Goal: Task Accomplishment & Management: Manage account settings

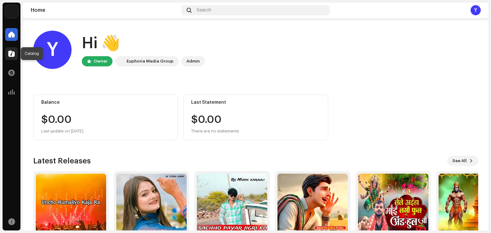
click at [11, 49] on div at bounding box center [11, 53] width 13 height 13
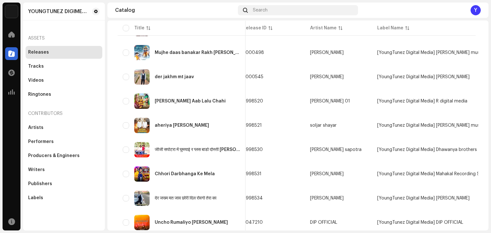
scroll to position [447, 0]
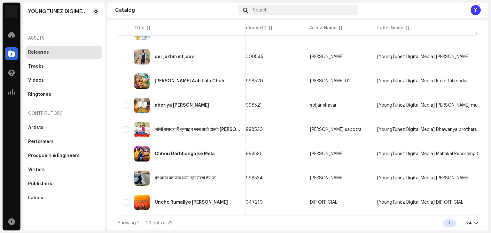
click at [206, 217] on div "Showing 1 — 23 out of 23 1 24" at bounding box center [298, 223] width 361 height 15
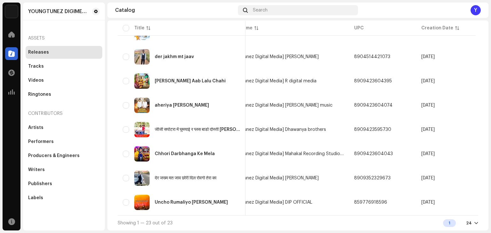
scroll to position [0, 0]
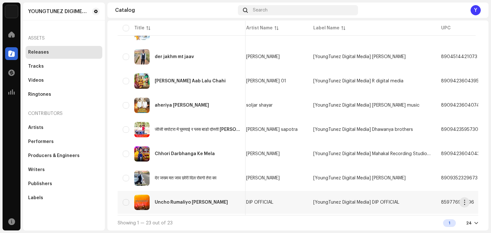
click at [197, 196] on div "Uncho Rumaliyo [PERSON_NAME]" at bounding box center [182, 202] width 118 height 15
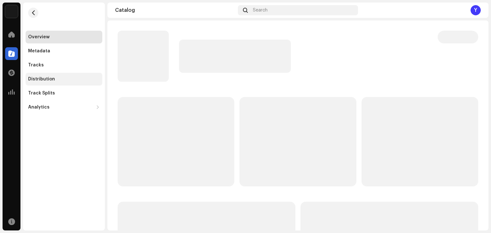
click at [51, 78] on div "Distribution" at bounding box center [41, 79] width 27 height 5
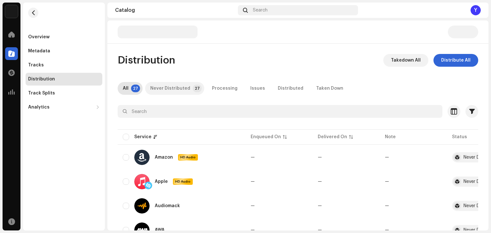
click at [169, 87] on div "Never Distributed" at bounding box center [170, 88] width 40 height 13
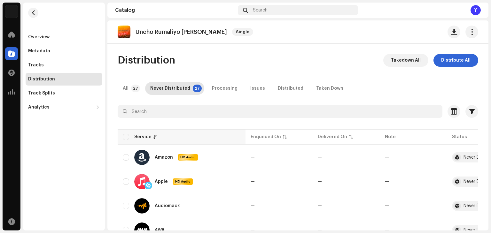
click at [125, 140] on th "Service" at bounding box center [182, 137] width 128 height 15
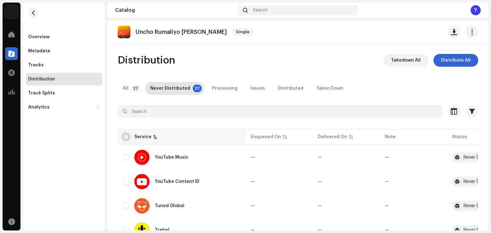
click at [127, 137] on input "checkbox" at bounding box center [126, 137] width 6 height 6
checkbox input "true"
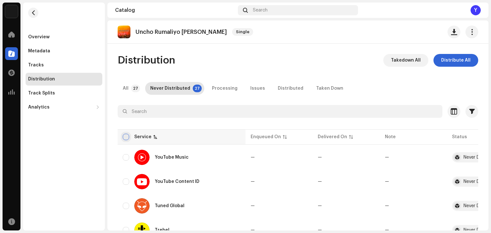
checkbox input "true"
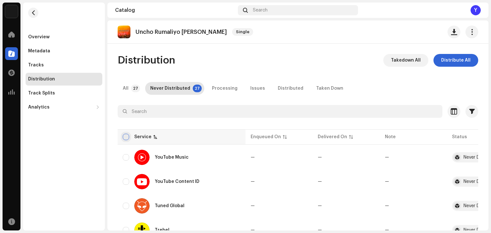
checkbox input "true"
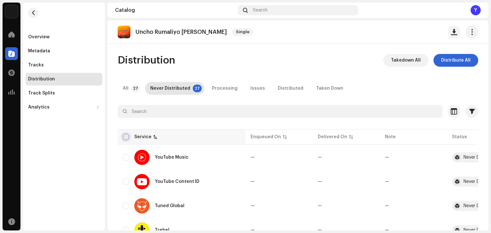
checkbox input "true"
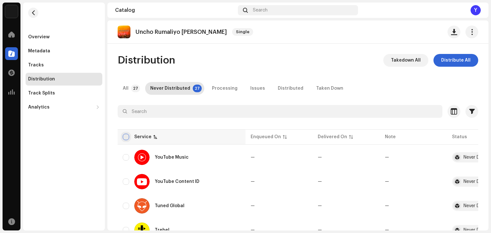
checkbox input "true"
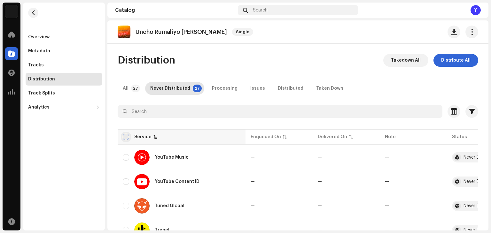
checkbox input "true"
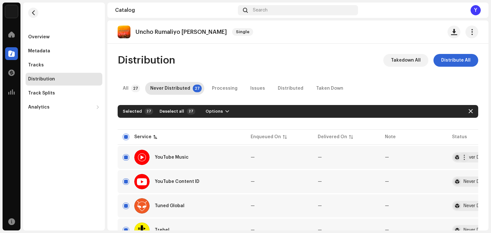
click at [124, 161] on div "YouTube Music" at bounding box center [182, 157] width 118 height 15
click at [126, 183] on input "Row Selected" at bounding box center [126, 182] width 6 height 6
checkbox input "false"
click at [126, 156] on input "Row Selected" at bounding box center [126, 157] width 6 height 6
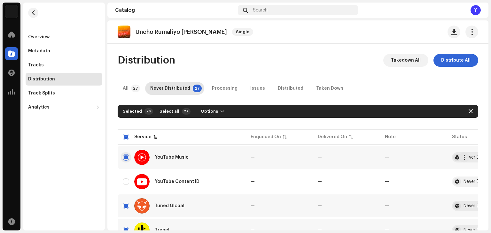
checkbox input "false"
click at [210, 110] on span "Options" at bounding box center [208, 111] width 17 height 13
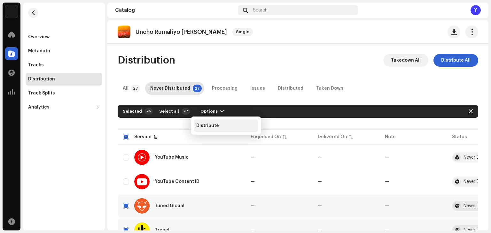
click at [216, 125] on span "Distribute" at bounding box center [207, 125] width 23 height 5
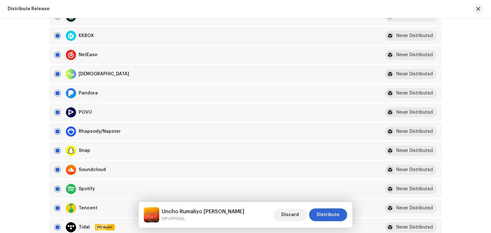
scroll to position [326, 0]
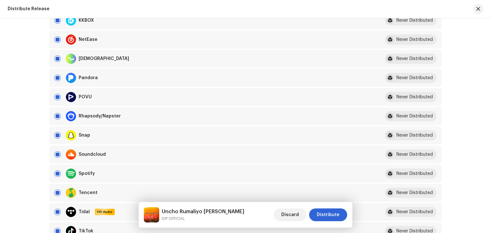
drag, startPoint x: 26, startPoint y: 162, endPoint x: 20, endPoint y: 168, distance: 7.9
click at [21, 167] on div "Distribute Release Complete the following to distribute your release to selecte…" at bounding box center [245, 125] width 491 height 215
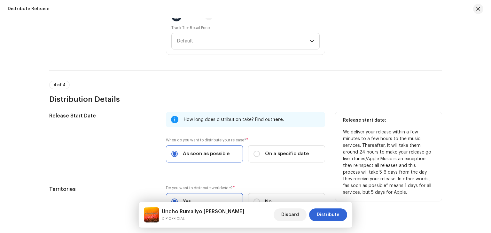
scroll to position [862, 0]
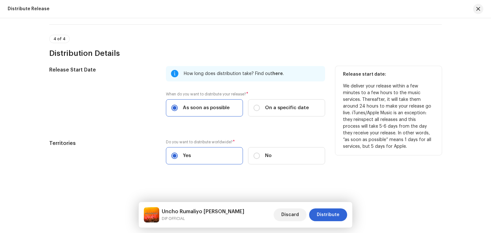
drag, startPoint x: 145, startPoint y: 114, endPoint x: 130, endPoint y: 121, distance: 15.9
click at [130, 121] on div "Release Start Date" at bounding box center [102, 95] width 106 height 58
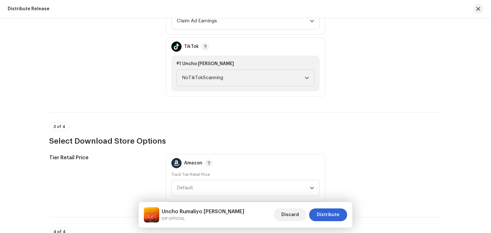
scroll to position [638, 0]
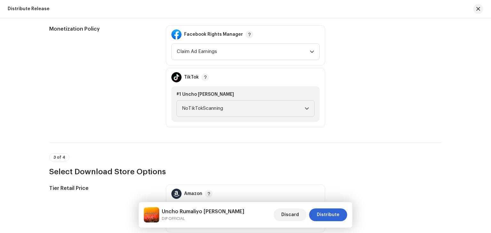
drag, startPoint x: 118, startPoint y: 131, endPoint x: 108, endPoint y: 126, distance: 10.9
click at [108, 126] on div "Monetization Policy" at bounding box center [102, 76] width 106 height 102
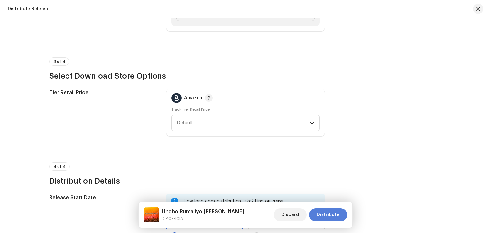
click at [324, 212] on span "Distribute" at bounding box center [328, 215] width 23 height 13
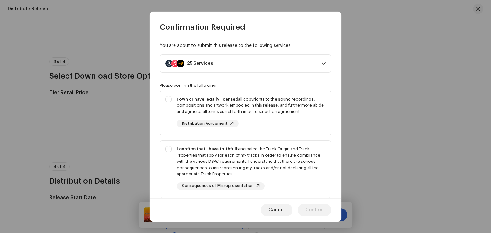
click at [177, 100] on strong "I own or have legally licensed" at bounding box center [207, 99] width 61 height 4
checkbox input "true"
click at [165, 149] on div "I confirm that I have truthfully indicated the Track Origin and Track Propertie…" at bounding box center [245, 168] width 171 height 54
checkbox input "true"
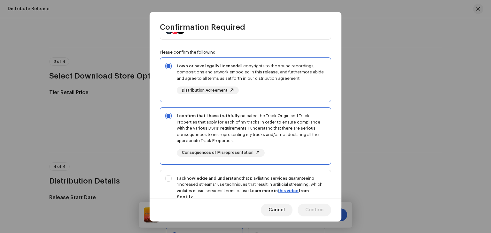
scroll to position [64, 0]
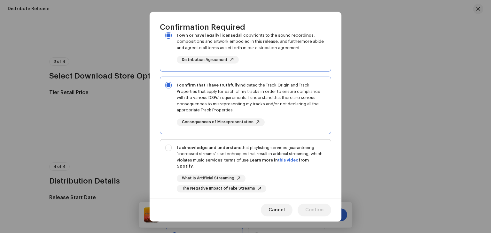
click at [169, 143] on div "I acknowledge and understand that playlisting services guaranteeing "increased …" at bounding box center [245, 169] width 171 height 58
checkbox input "true"
click at [318, 204] on span "Confirm" at bounding box center [314, 210] width 18 height 13
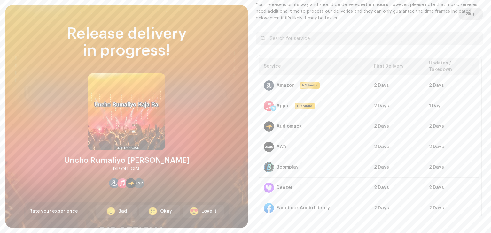
click at [466, 16] on span "Skip" at bounding box center [471, 14] width 10 height 13
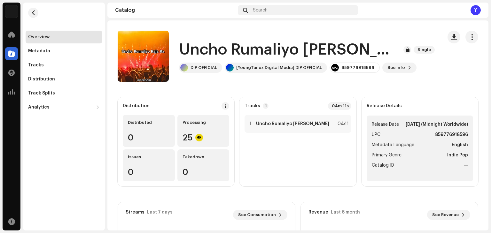
drag, startPoint x: 85, startPoint y: 165, endPoint x: 78, endPoint y: 171, distance: 8.9
drag, startPoint x: 78, startPoint y: 171, endPoint x: 59, endPoint y: 178, distance: 20.2
click at [59, 178] on div "Overview Metadata Tracks Distribution Track Splits Analytics Consumption Engage…" at bounding box center [64, 117] width 82 height 228
click at [33, 13] on span "button" at bounding box center [33, 12] width 5 height 5
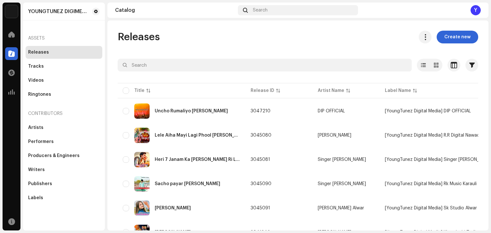
drag, startPoint x: 241, startPoint y: 29, endPoint x: 203, endPoint y: 35, distance: 38.5
click at [203, 35] on div "Releases Create new" at bounding box center [298, 37] width 361 height 13
drag, startPoint x: 214, startPoint y: 37, endPoint x: 182, endPoint y: 41, distance: 32.2
click at [182, 41] on div "Releases Create new" at bounding box center [298, 37] width 361 height 13
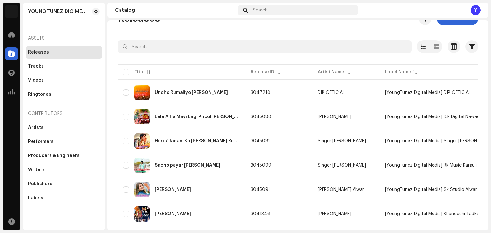
scroll to position [18, 0]
drag, startPoint x: 223, startPoint y: 31, endPoint x: 207, endPoint y: 33, distance: 15.7
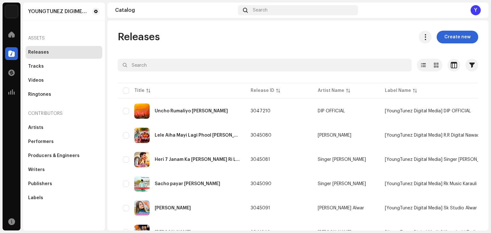
drag, startPoint x: 219, startPoint y: 38, endPoint x: 203, endPoint y: 41, distance: 15.6
click at [203, 41] on div "Releases Create new" at bounding box center [298, 37] width 361 height 13
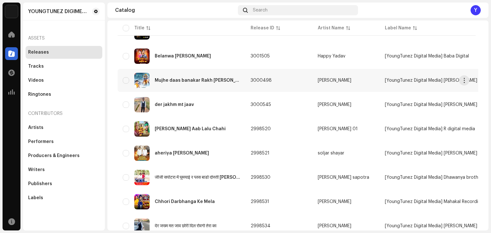
scroll to position [447, 0]
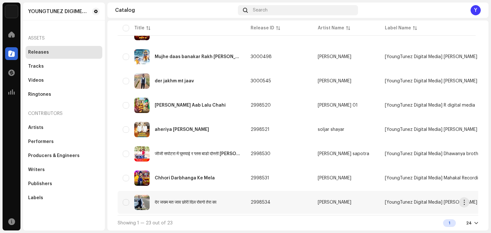
click at [206, 204] on div "देर जख्म मत जाव छोरी दिल रोवगो तेरा का" at bounding box center [182, 202] width 118 height 15
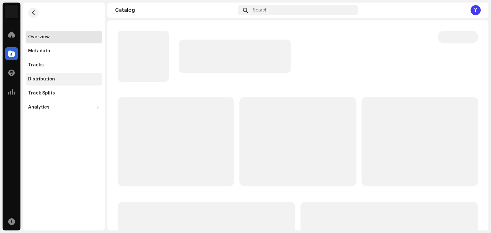
click at [43, 76] on div "Distribution" at bounding box center [64, 79] width 77 height 13
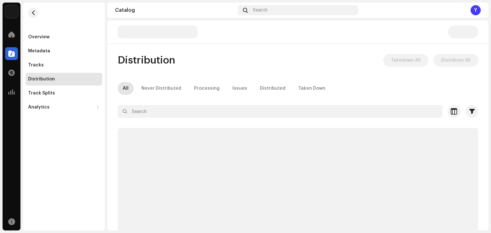
drag, startPoint x: 91, startPoint y: 135, endPoint x: 72, endPoint y: 143, distance: 21.0
click at [72, 143] on div "Overview Metadata Tracks Distribution Track Splits Analytics Consumption Engage…" at bounding box center [64, 117] width 82 height 228
drag, startPoint x: 79, startPoint y: 139, endPoint x: 67, endPoint y: 147, distance: 14.6
click at [67, 147] on div "Overview Metadata Tracks Distribution Track Splits Analytics Consumption Engage…" at bounding box center [64, 117] width 82 height 228
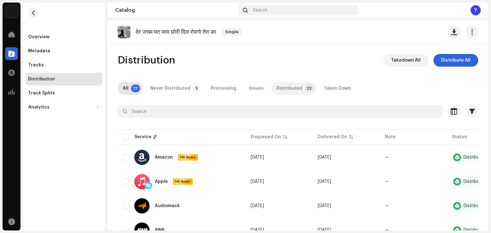
click at [281, 86] on div "Distributed" at bounding box center [290, 88] width 26 height 13
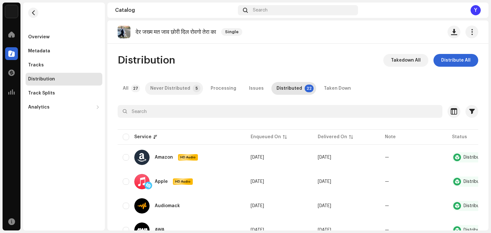
click at [160, 89] on div "Never Distributed" at bounding box center [170, 88] width 40 height 13
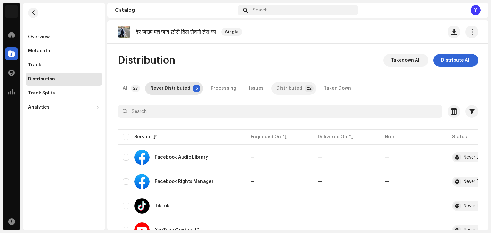
click at [285, 88] on div "Distributed" at bounding box center [290, 88] width 26 height 13
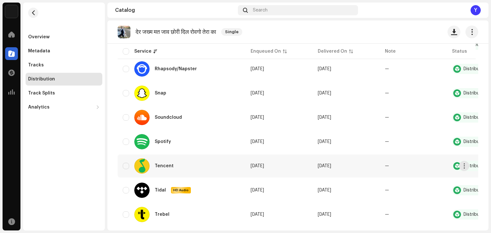
scroll to position [469, 0]
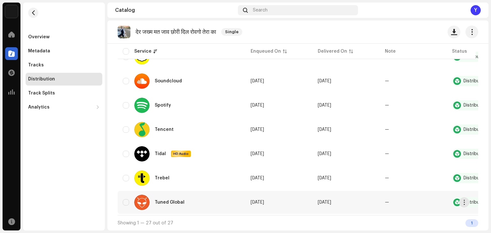
drag, startPoint x: 157, startPoint y: 125, endPoint x: 418, endPoint y: 197, distance: 270.5
click at [92, 147] on div "Overview Metadata Tracks Distribution Track Splits Analytics Consumption Engage…" at bounding box center [64, 117] width 82 height 228
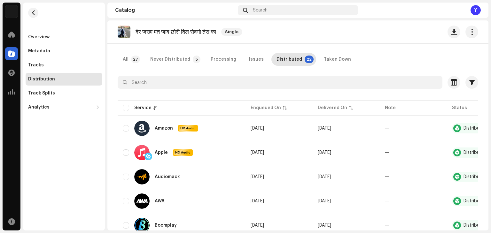
scroll to position [0, 0]
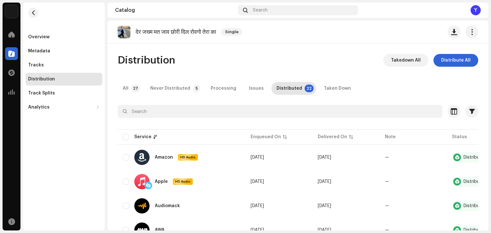
drag, startPoint x: 251, startPoint y: 51, endPoint x: 245, endPoint y: 48, distance: 6.9
click at [245, 48] on div "देर जख्म मत जाव छोरी दिल रोवगो तेरा का Single Distribution Takedown All Distrib…" at bounding box center [297, 125] width 381 height 210
drag, startPoint x: 231, startPoint y: 58, endPoint x: 214, endPoint y: 56, distance: 17.7
click at [214, 56] on div "Distribution Takedown All Distribute All" at bounding box center [298, 60] width 361 height 13
drag, startPoint x: 206, startPoint y: 61, endPoint x: 194, endPoint y: 60, distance: 11.9
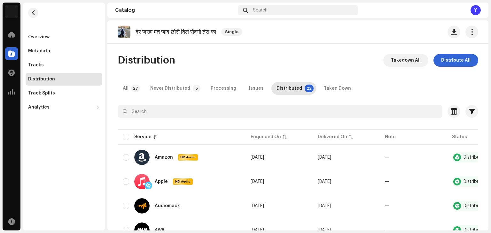
click at [194, 60] on div "Distribution Takedown All Distribute All" at bounding box center [298, 60] width 361 height 13
drag, startPoint x: 204, startPoint y: 58, endPoint x: 185, endPoint y: 55, distance: 19.1
click at [185, 55] on div "Distribution Takedown All Distribute All" at bounding box center [298, 60] width 361 height 13
click at [204, 51] on div "देर जख्म मत जाव छोरी दिल रोवगो तेरा का Single Distribution Takedown All Distrib…" at bounding box center [297, 125] width 381 height 210
drag, startPoint x: 200, startPoint y: 55, endPoint x: 194, endPoint y: 53, distance: 6.3
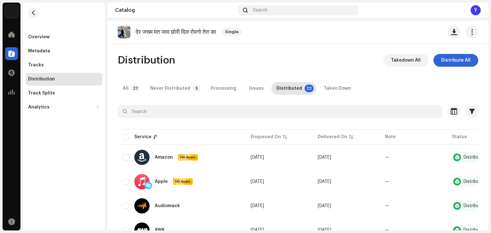
click at [194, 53] on div "देर जख्म मत जाव छोरी दिल रोवगो तेरा का Single Distribution Takedown All Distrib…" at bounding box center [297, 125] width 381 height 210
drag, startPoint x: 195, startPoint y: 53, endPoint x: 190, endPoint y: 53, distance: 4.8
drag, startPoint x: 190, startPoint y: 53, endPoint x: 173, endPoint y: 55, distance: 17.4
click at [173, 55] on span "Distribution" at bounding box center [147, 60] width 58 height 13
click at [170, 59] on span "Distribution" at bounding box center [147, 60] width 58 height 13
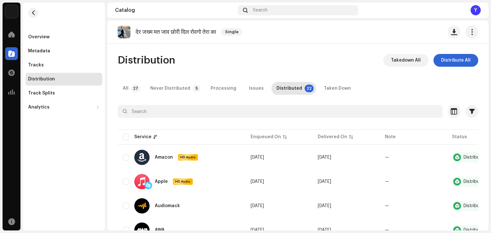
click at [169, 59] on span "Distribution" at bounding box center [147, 60] width 58 height 13
click at [6, 56] on div at bounding box center [11, 53] width 13 height 13
